Goal: Information Seeking & Learning: Learn about a topic

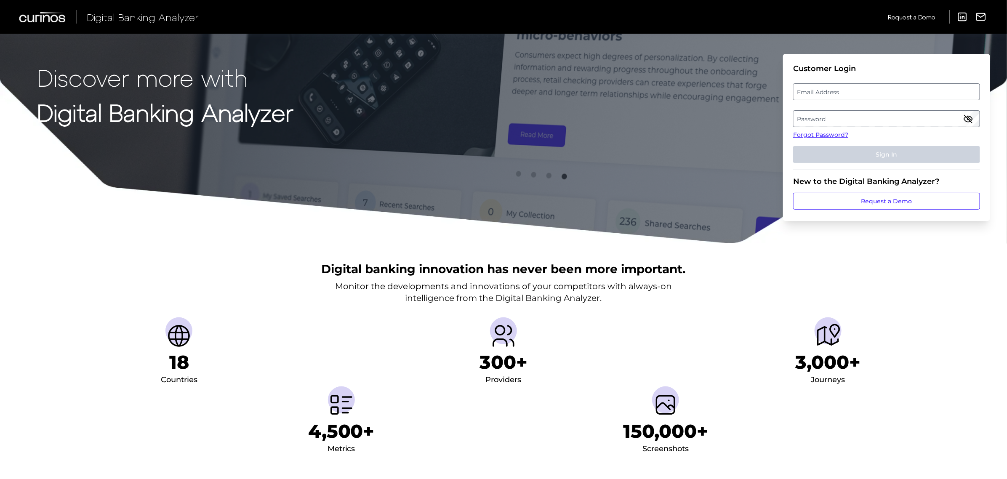
click at [834, 116] on label "Password" at bounding box center [886, 118] width 186 height 15
click at [817, 93] on label "Email Address" at bounding box center [886, 91] width 186 height 15
click at [817, 93] on input "email" at bounding box center [886, 91] width 187 height 17
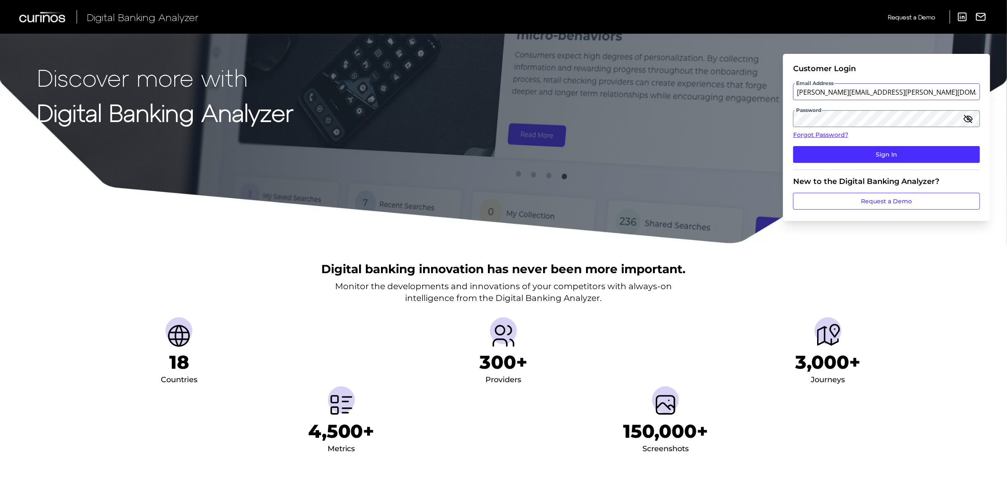
type input "[PERSON_NAME][EMAIL_ADDRESS][PERSON_NAME][DOMAIN_NAME]"
click at [793, 146] on button "Sign In" at bounding box center [886, 154] width 187 height 17
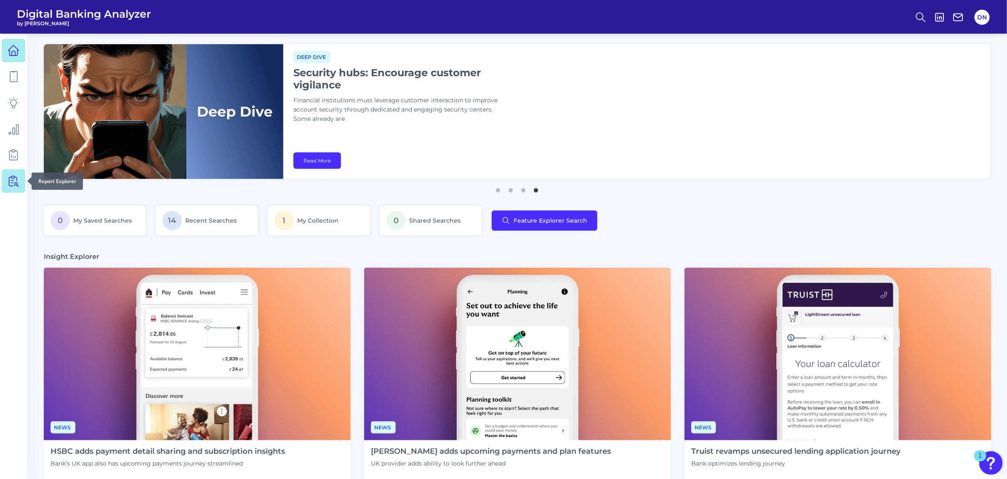
click at [15, 179] on icon at bounding box center [14, 181] width 12 height 12
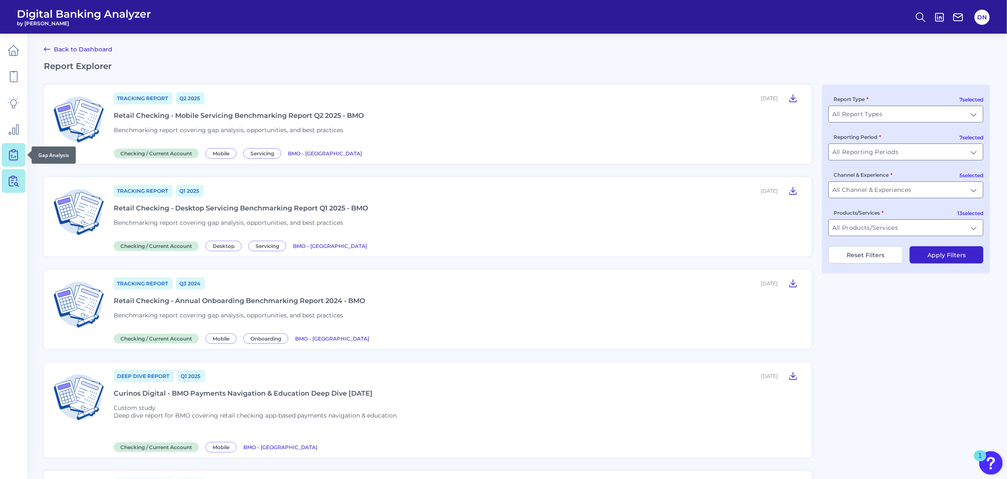
click at [11, 154] on icon at bounding box center [14, 155] width 12 height 12
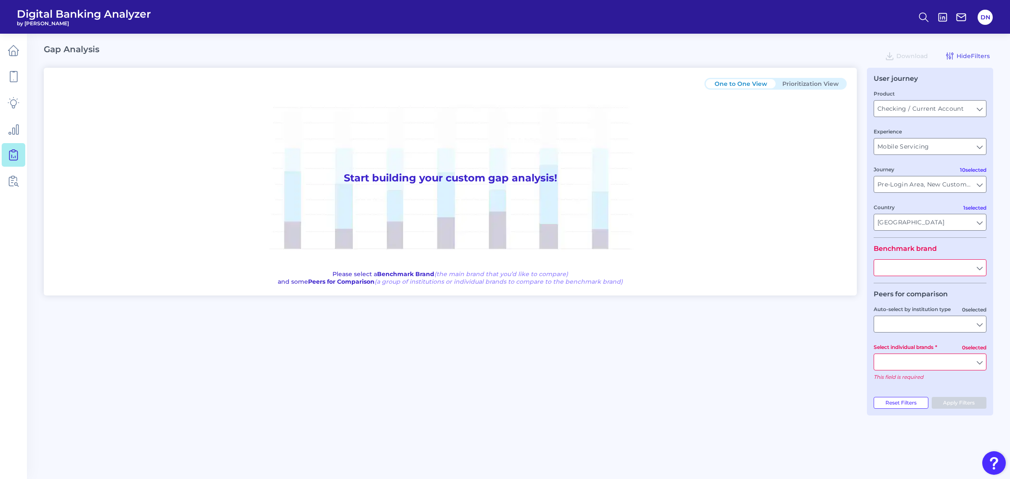
type input "All Journeys"
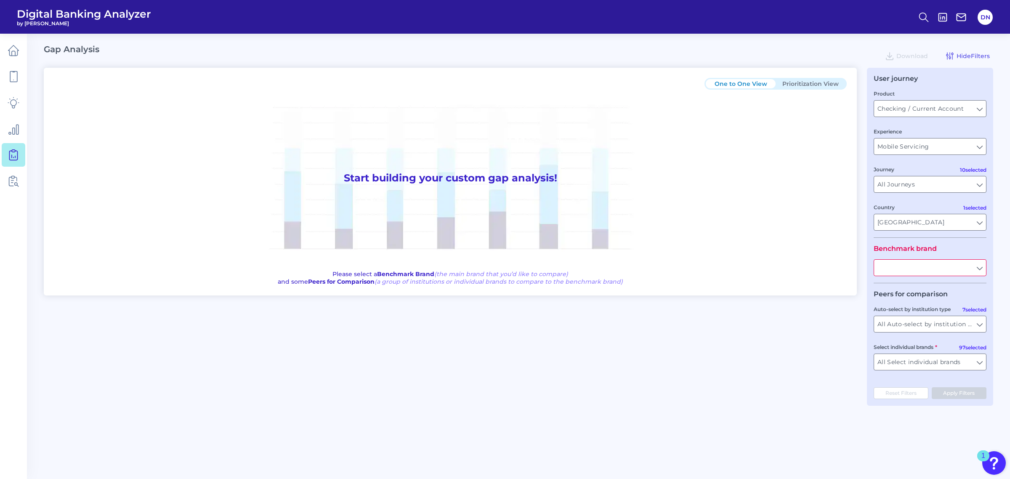
type input "All Countries"
click at [981, 325] on input "All Auto-select by institution types" at bounding box center [930, 324] width 112 height 16
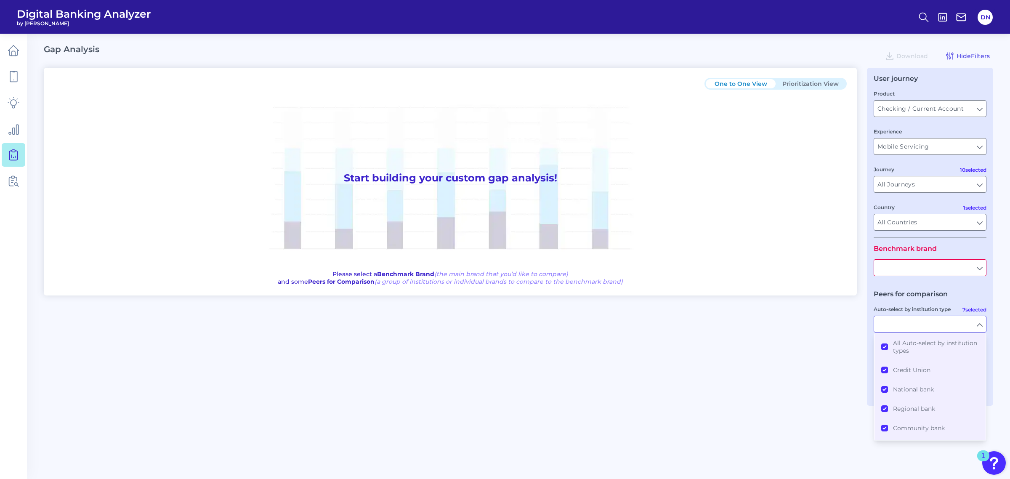
click at [981, 325] on input "Auto-select by institution type" at bounding box center [930, 324] width 112 height 16
type input "All Auto-select by institution types"
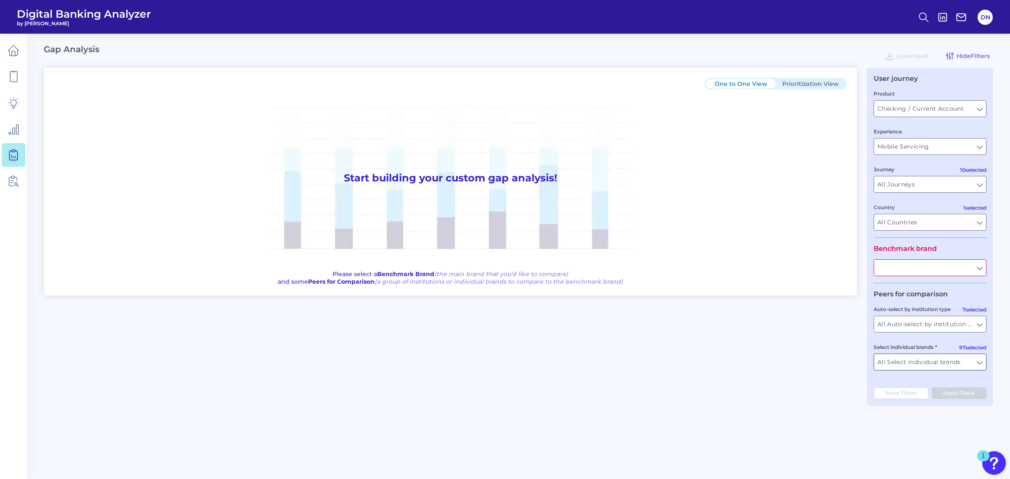
click at [981, 360] on input "All Select individual brands" at bounding box center [930, 362] width 112 height 16
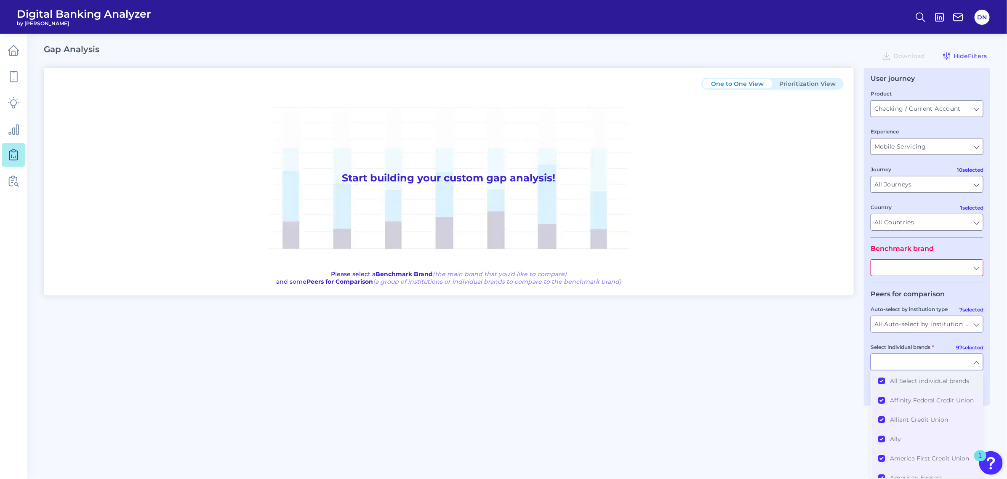
click at [882, 379] on button "All Select individual brands" at bounding box center [926, 380] width 111 height 19
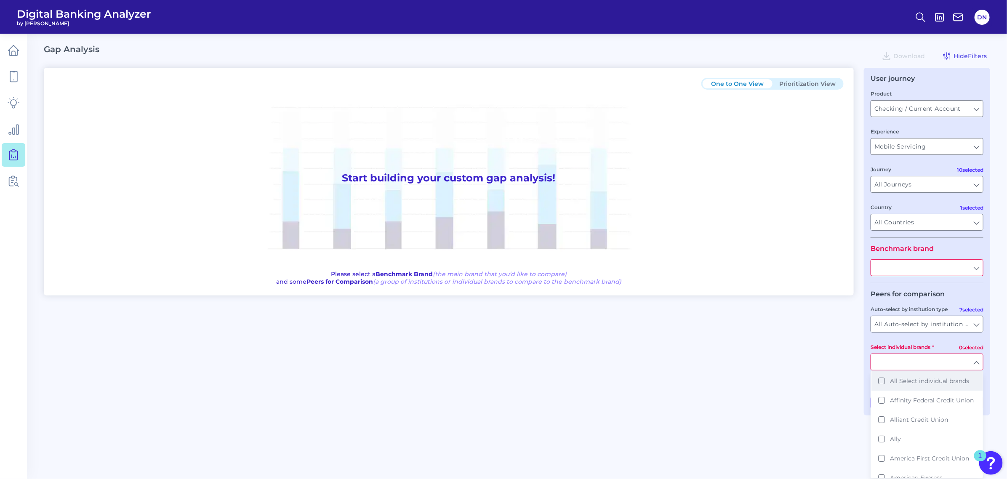
click at [883, 380] on button "All Select individual brands" at bounding box center [926, 380] width 111 height 19
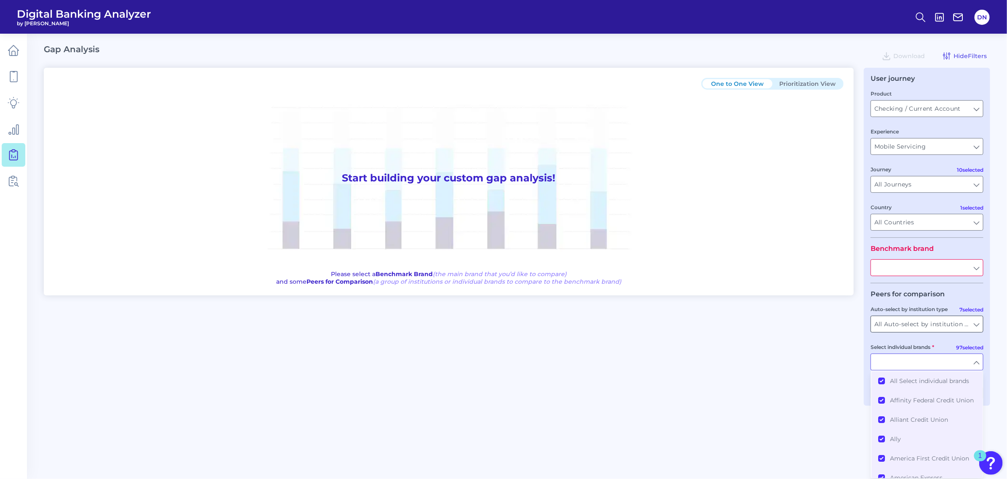
click at [973, 329] on input "All Auto-select by institution types" at bounding box center [927, 324] width 112 height 16
type input "All Select individual brands"
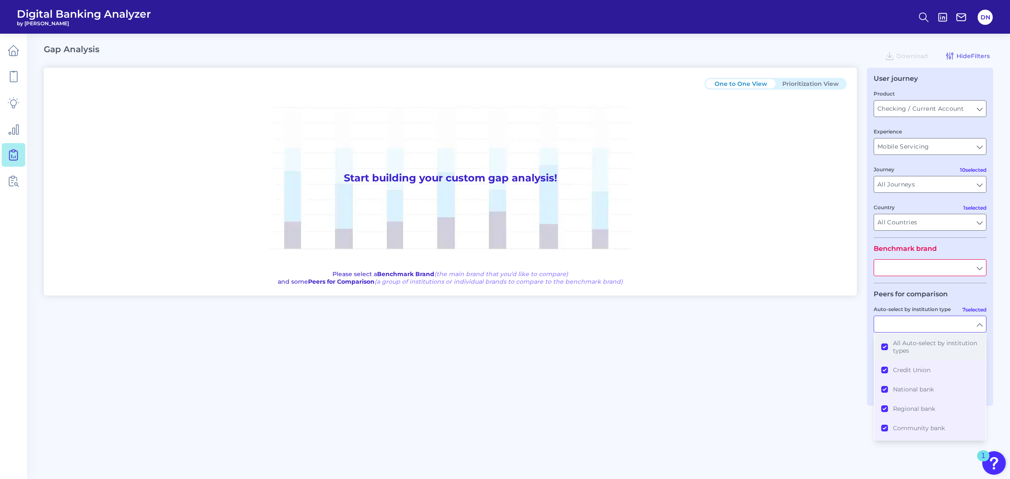
click at [887, 347] on button "All Auto-select by institution types" at bounding box center [930, 346] width 111 height 27
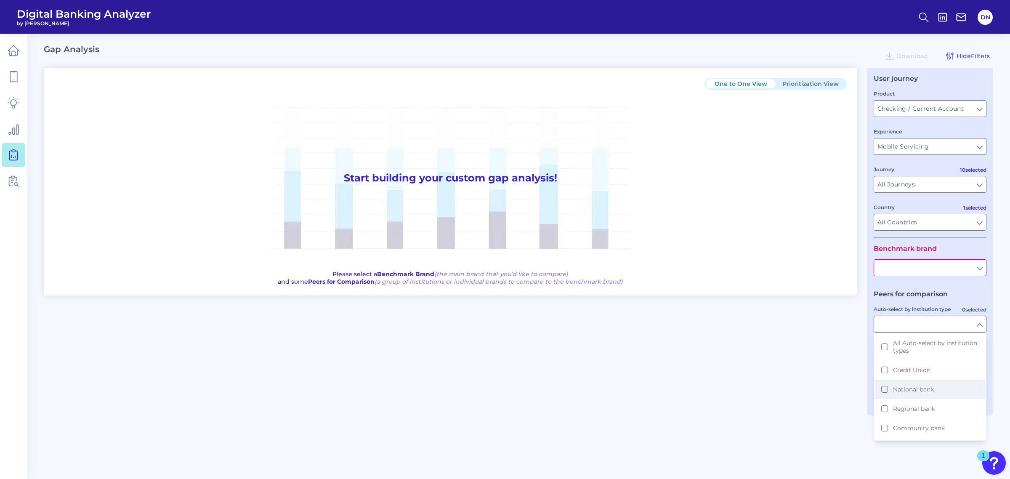
click at [884, 390] on button "National bank" at bounding box center [930, 389] width 111 height 19
type input "Ally, American Express, Bank of America, Capital One, [PERSON_NAME] [PERSON_NAM…"
click at [857, 376] on div "One to One View Prioritization View Start building your custom gap analysis! Pl…" at bounding box center [518, 237] width 949 height 338
type input "National bank"
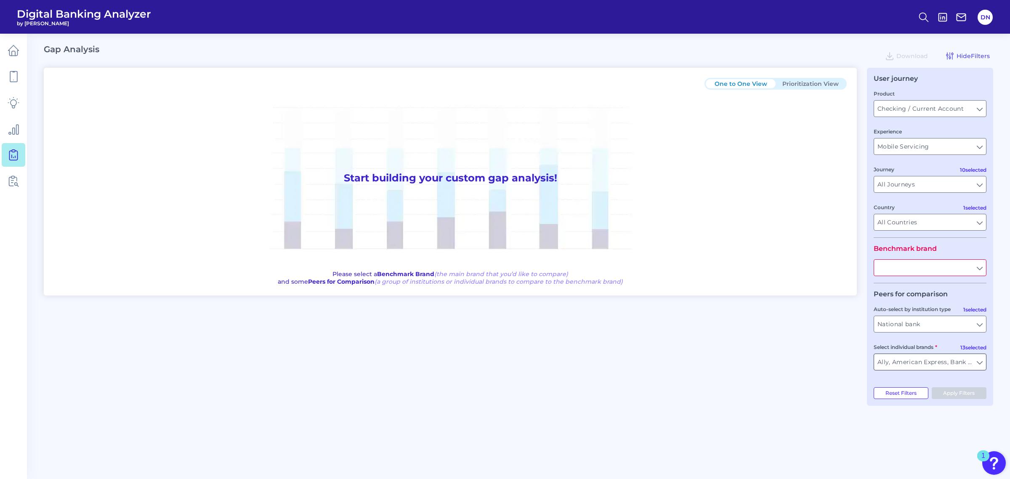
click at [979, 363] on input "Ally, American Express, Bank of America, Capital One, [PERSON_NAME] [PERSON_NAM…" at bounding box center [930, 362] width 112 height 16
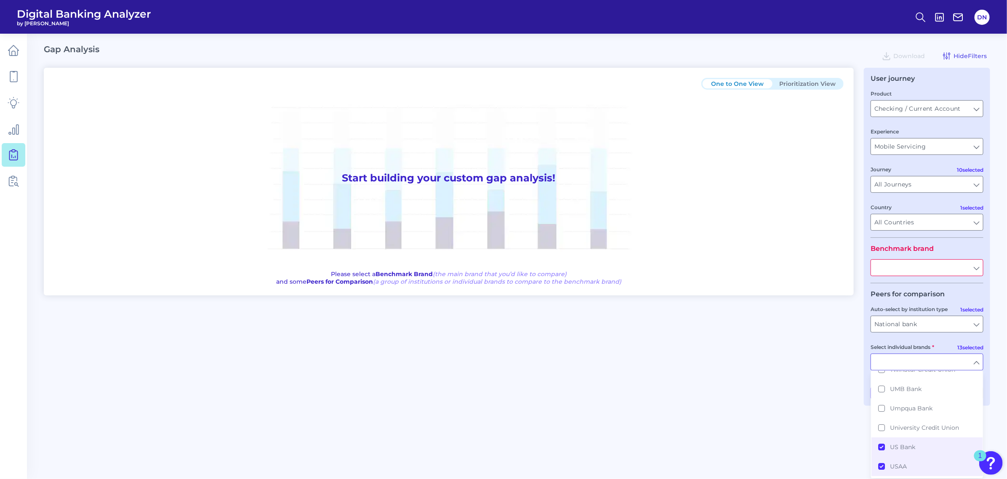
scroll to position [1699, 0]
click at [813, 354] on div "One to One View Prioritization View Start building your custom gap analysis! Pl…" at bounding box center [517, 237] width 946 height 338
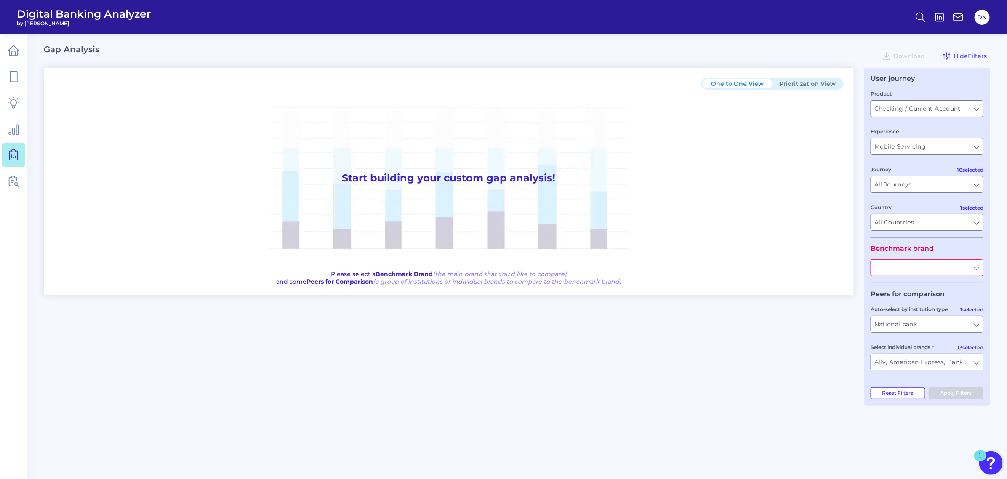
type input "Ally, American Express, Bank of America, Capital One, [PERSON_NAME] [PERSON_NAM…"
click at [978, 268] on input "text" at bounding box center [930, 268] width 112 height 16
click at [898, 293] on button "BM O" at bounding box center [930, 286] width 111 height 19
type input "BMO"
type input "All Auto-select by institution types"
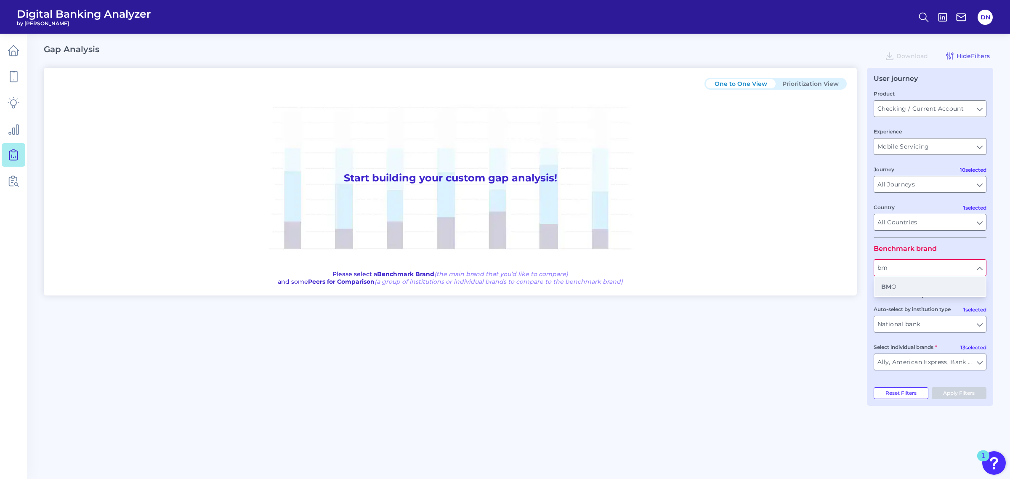
type input "All Select individual brands"
click at [957, 394] on button "Apply Filters" at bounding box center [959, 393] width 55 height 12
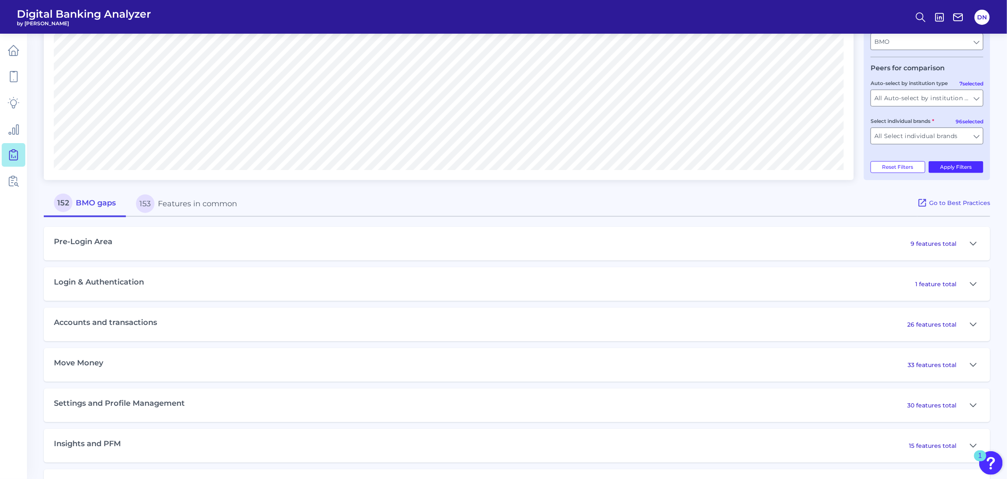
scroll to position [263, 0]
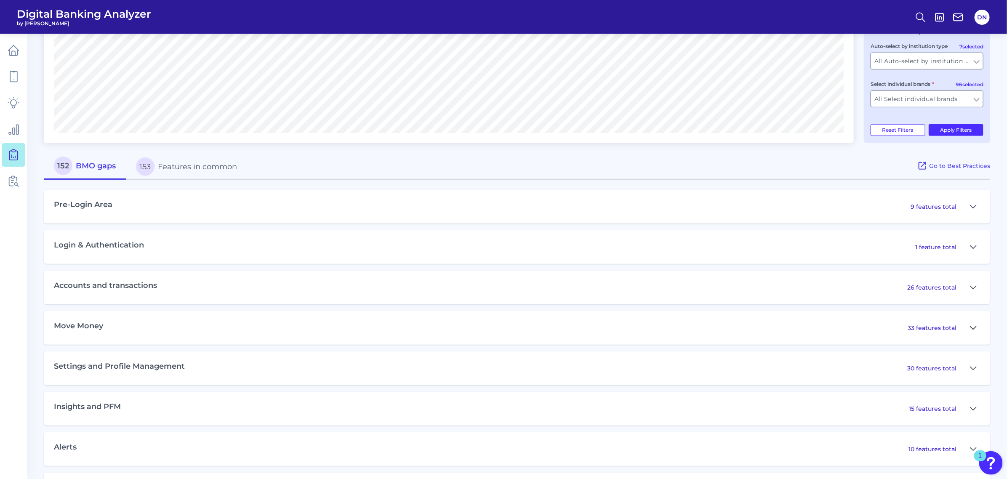
click at [970, 329] on icon at bounding box center [973, 328] width 7 height 10
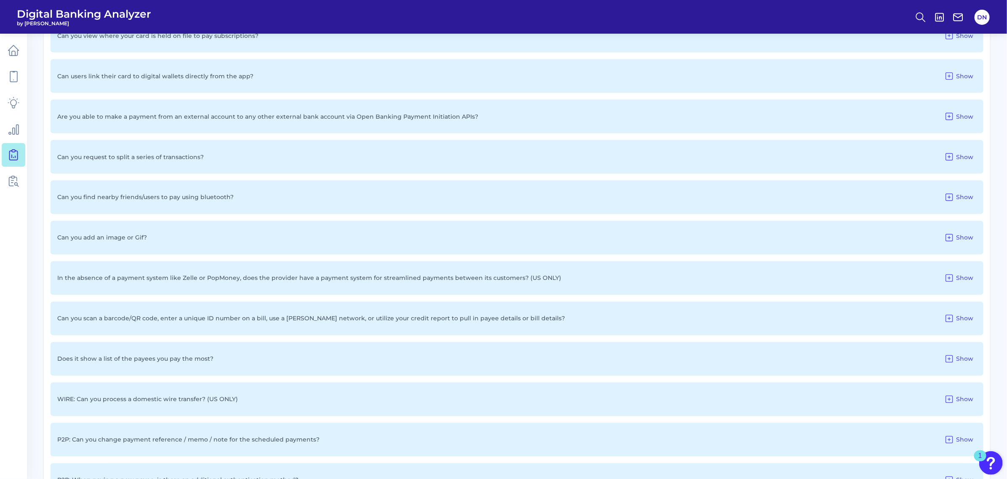
scroll to position [894, 0]
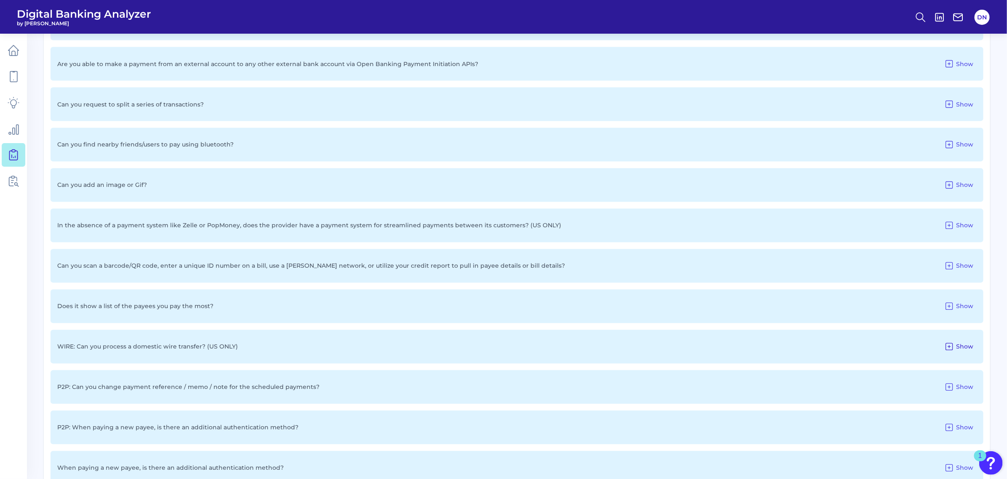
click at [948, 347] on icon at bounding box center [949, 347] width 10 height 10
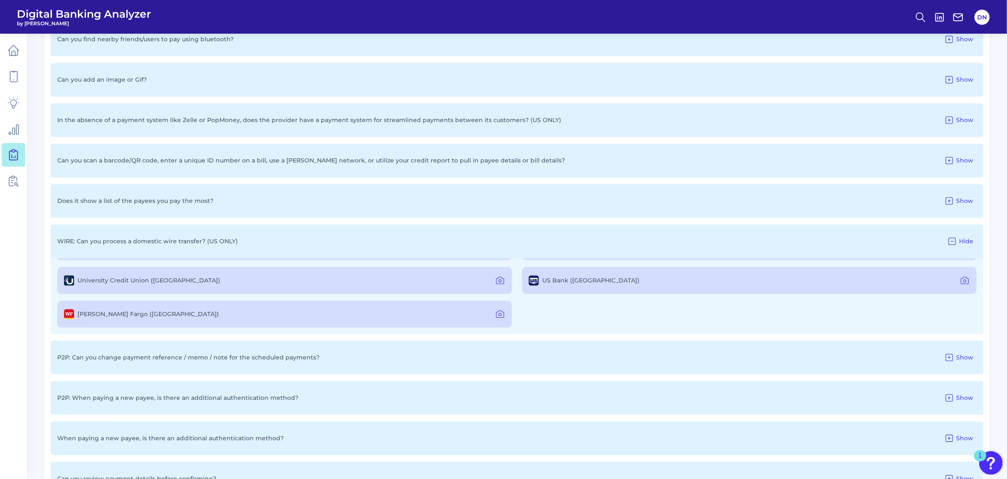
scroll to position [1052, 0]
